Goal: Find specific page/section: Find specific page/section

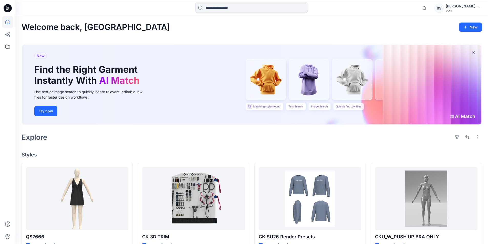
click at [262, 104] on div "New Find the Right Garment Instantly With AI Match Use text or image search to …" at bounding box center [252, 85] width 460 height 80
click at [261, 108] on div "New Find the Right Garment Instantly With AI Match Use text or image search to …" at bounding box center [252, 85] width 460 height 80
click at [264, 83] on div "New Find the Right Garment Instantly With AI Match Use text or image search to …" at bounding box center [252, 85] width 460 height 80
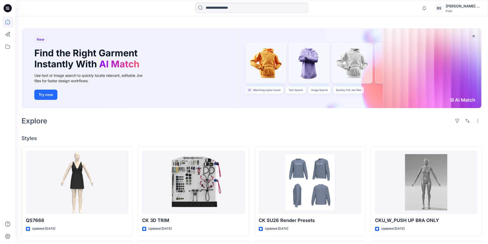
scroll to position [26, 0]
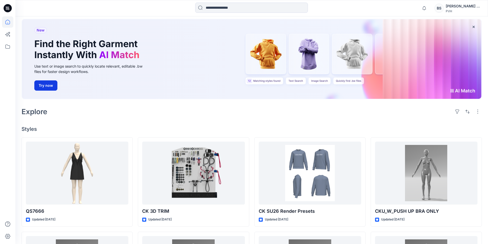
click at [44, 84] on button "Try now" at bounding box center [45, 85] width 23 height 10
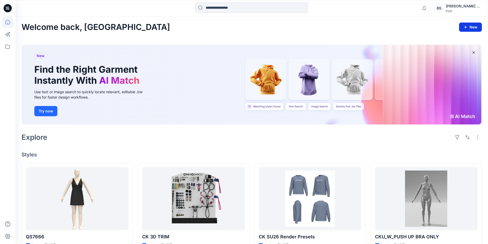
click at [468, 27] on icon "button" at bounding box center [466, 27] width 4 height 4
click at [452, 60] on p "New Collection" at bounding box center [458, 60] width 25 height 6
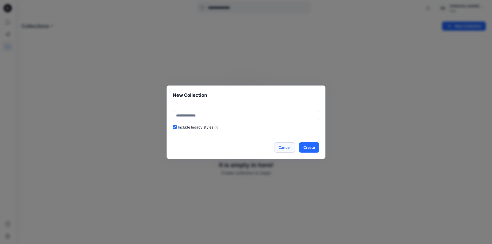
click at [285, 144] on button "Cancel" at bounding box center [284, 147] width 21 height 10
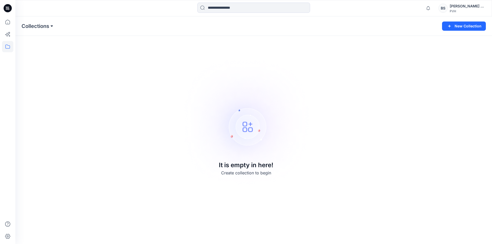
click at [50, 28] on button at bounding box center [51, 26] width 5 height 7
click at [52, 25] on button at bounding box center [51, 26] width 5 height 7
click at [27, 37] on h5 "Folders" at bounding box center [31, 36] width 21 height 10
click at [7, 23] on icon at bounding box center [7, 21] width 11 height 11
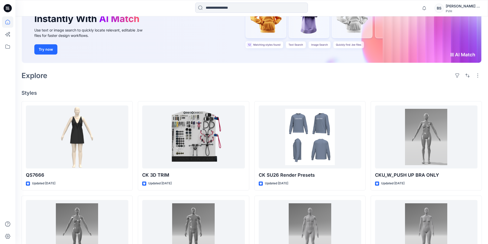
scroll to position [77, 0]
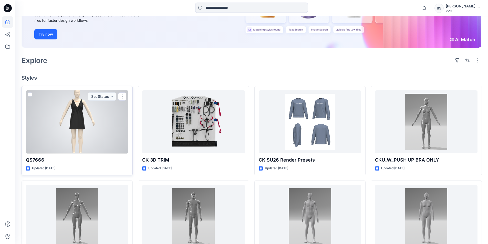
click at [35, 170] on p "Updated [DATE]" at bounding box center [43, 168] width 23 height 5
click at [29, 171] on div "Updated [DATE]" at bounding box center [77, 168] width 103 height 5
click at [26, 169] on icon at bounding box center [28, 169] width 4 height 4
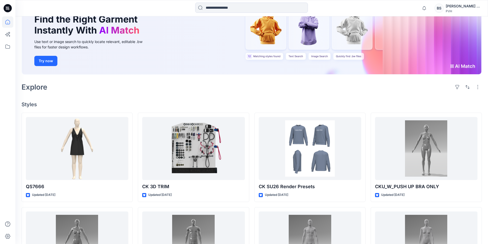
scroll to position [26, 0]
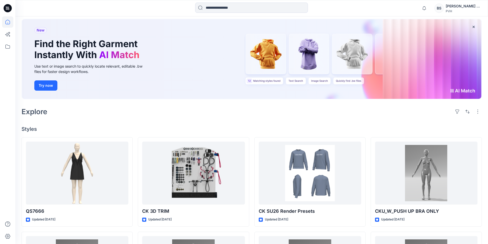
click at [295, 79] on div "New Find the Right Garment Instantly With AI Match Use text or image search to …" at bounding box center [252, 59] width 460 height 80
click at [295, 80] on div "New Find the Right Garment Instantly With AI Match Use text or image search to …" at bounding box center [252, 59] width 460 height 80
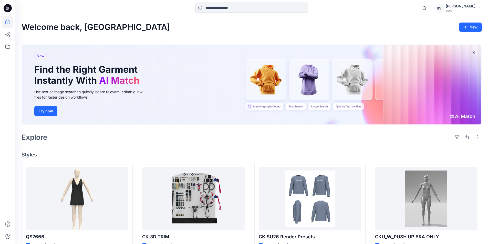
click at [218, 7] on input at bounding box center [251, 8] width 113 height 10
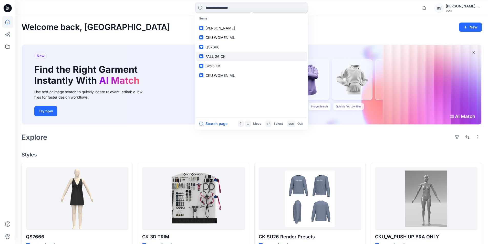
click at [214, 58] on span "FALL 26 CK" at bounding box center [216, 56] width 20 height 4
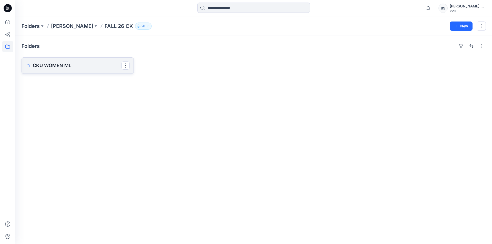
click at [60, 67] on p "CKU WOMEN ML" at bounding box center [77, 65] width 89 height 7
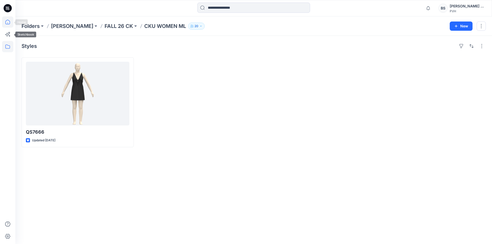
click at [6, 24] on icon at bounding box center [7, 21] width 11 height 11
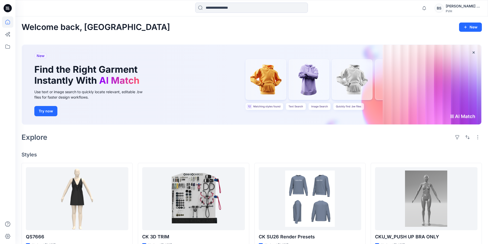
click at [7, 8] on icon at bounding box center [8, 8] width 8 height 8
click at [6, 8] on icon at bounding box center [8, 8] width 8 height 8
click at [209, 8] on input at bounding box center [251, 8] width 113 height 10
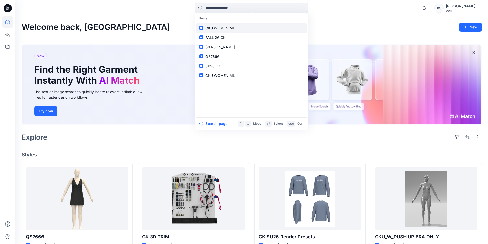
click at [231, 29] on span "CKU WOMEN ML" at bounding box center [220, 28] width 29 height 4
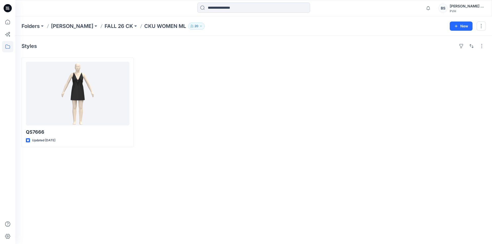
click at [193, 28] on button "20" at bounding box center [196, 26] width 17 height 7
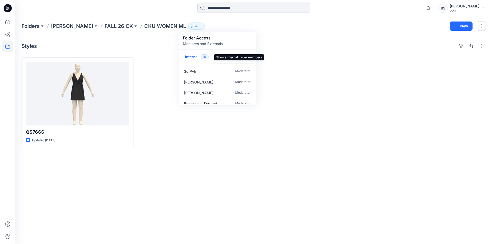
click at [199, 57] on button "Internal 19" at bounding box center [197, 57] width 32 height 13
click at [189, 70] on p "3d Pvh" at bounding box center [190, 71] width 12 height 5
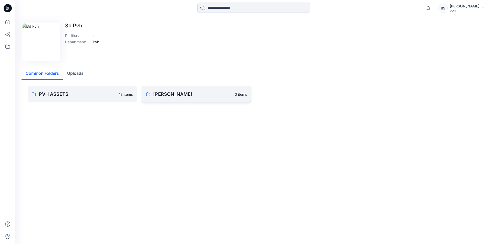
click at [174, 91] on p "[PERSON_NAME]" at bounding box center [192, 94] width 78 height 7
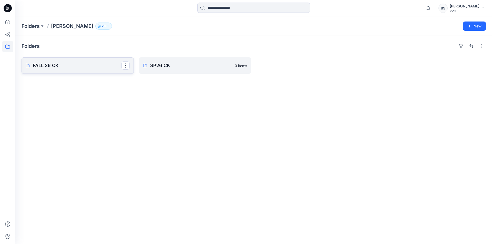
click at [60, 65] on p "FALL 26 CK" at bounding box center [77, 65] width 89 height 7
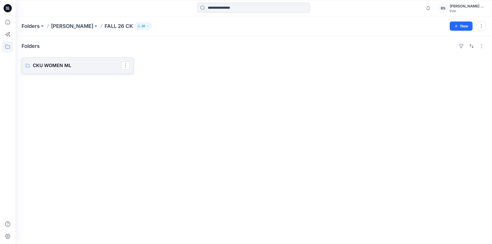
click at [60, 65] on p "CKU WOMEN ML" at bounding box center [77, 65] width 89 height 7
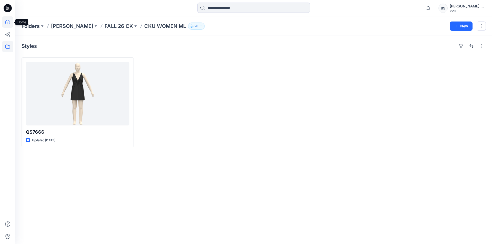
click at [6, 24] on icon at bounding box center [7, 21] width 11 height 11
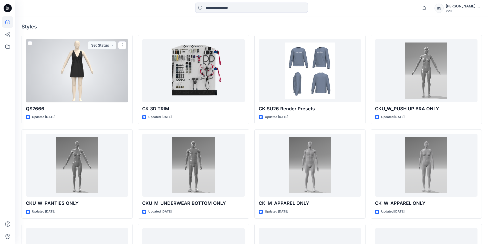
scroll to position [26, 0]
